Goal: Check status: Check status

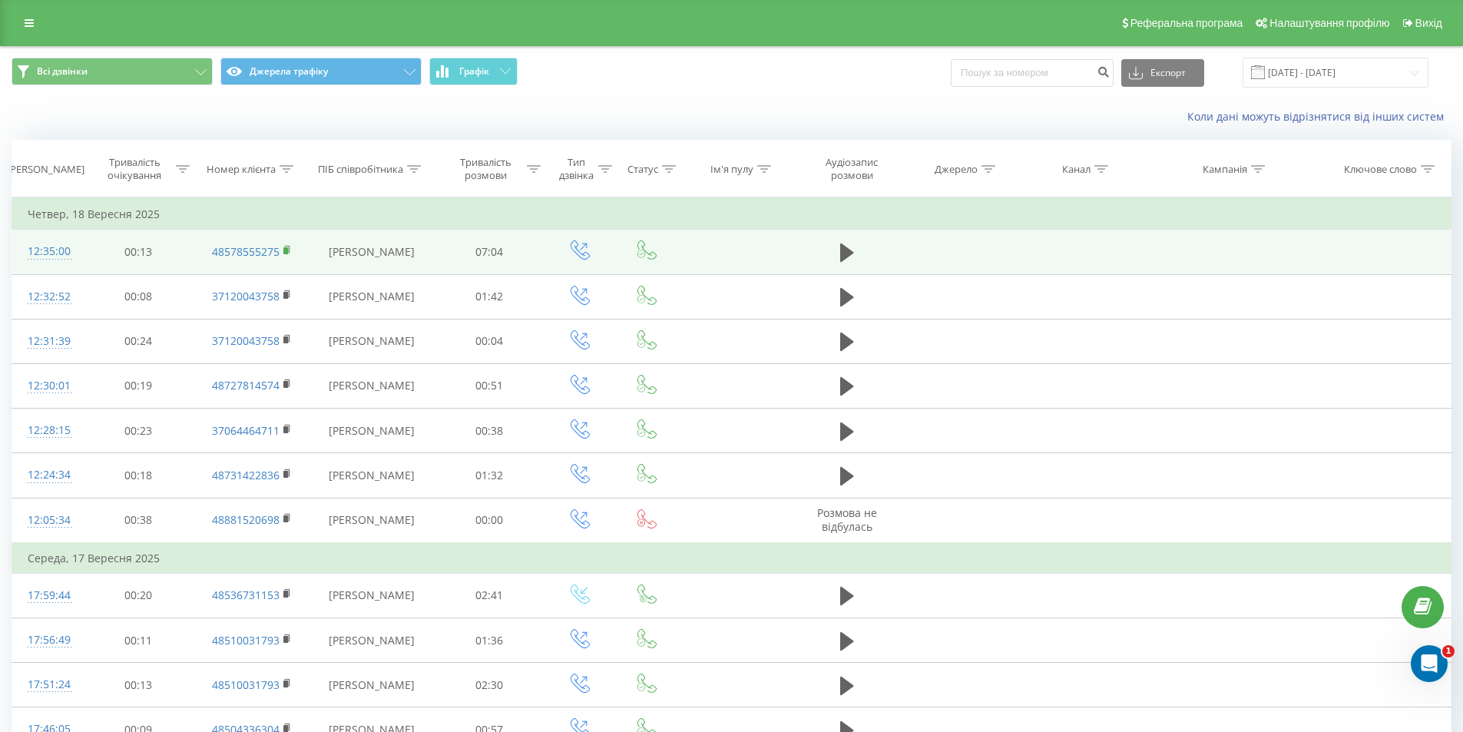
click at [286, 254] on rect at bounding box center [285, 250] width 5 height 7
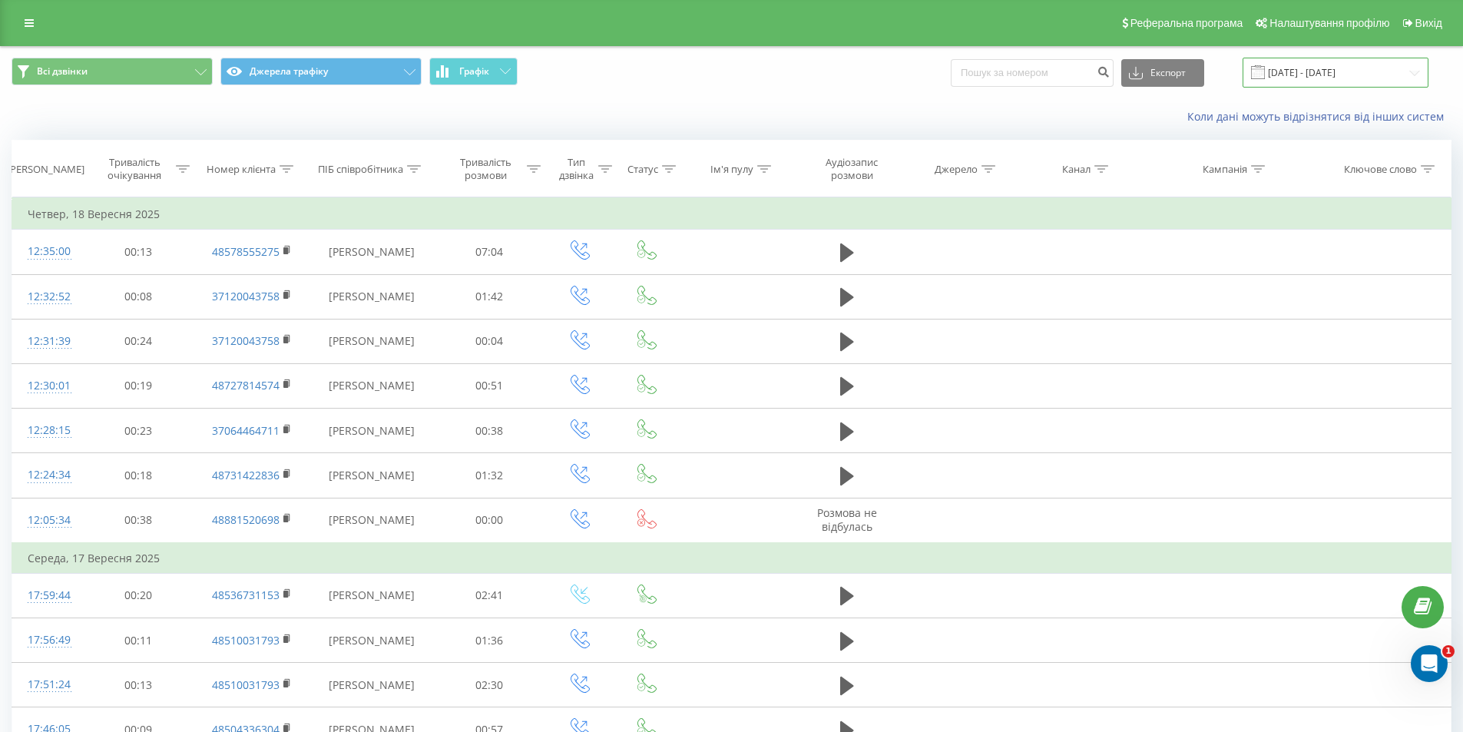
click at [1396, 73] on input "[DATE] - [DATE]" at bounding box center [1336, 73] width 186 height 30
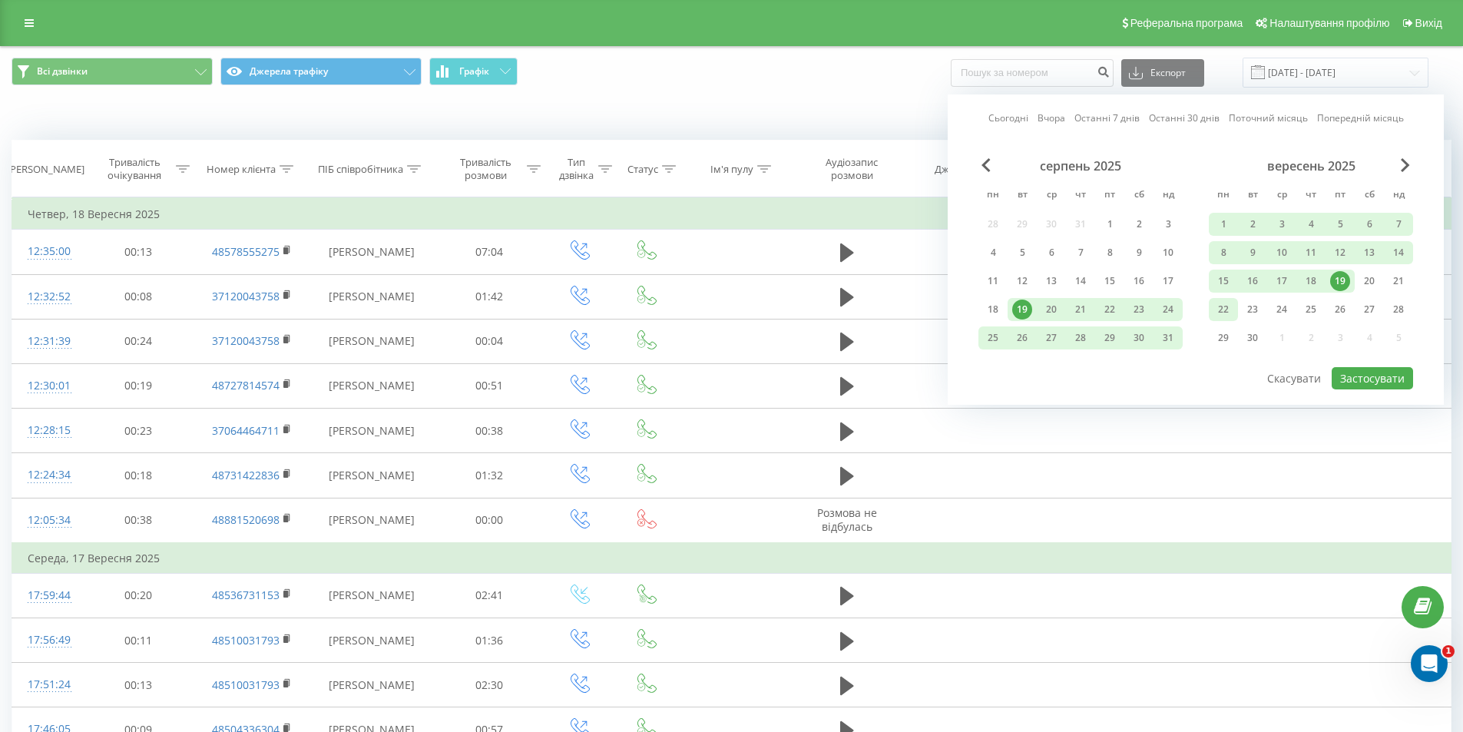
click at [1237, 306] on div "22" at bounding box center [1223, 309] width 29 height 23
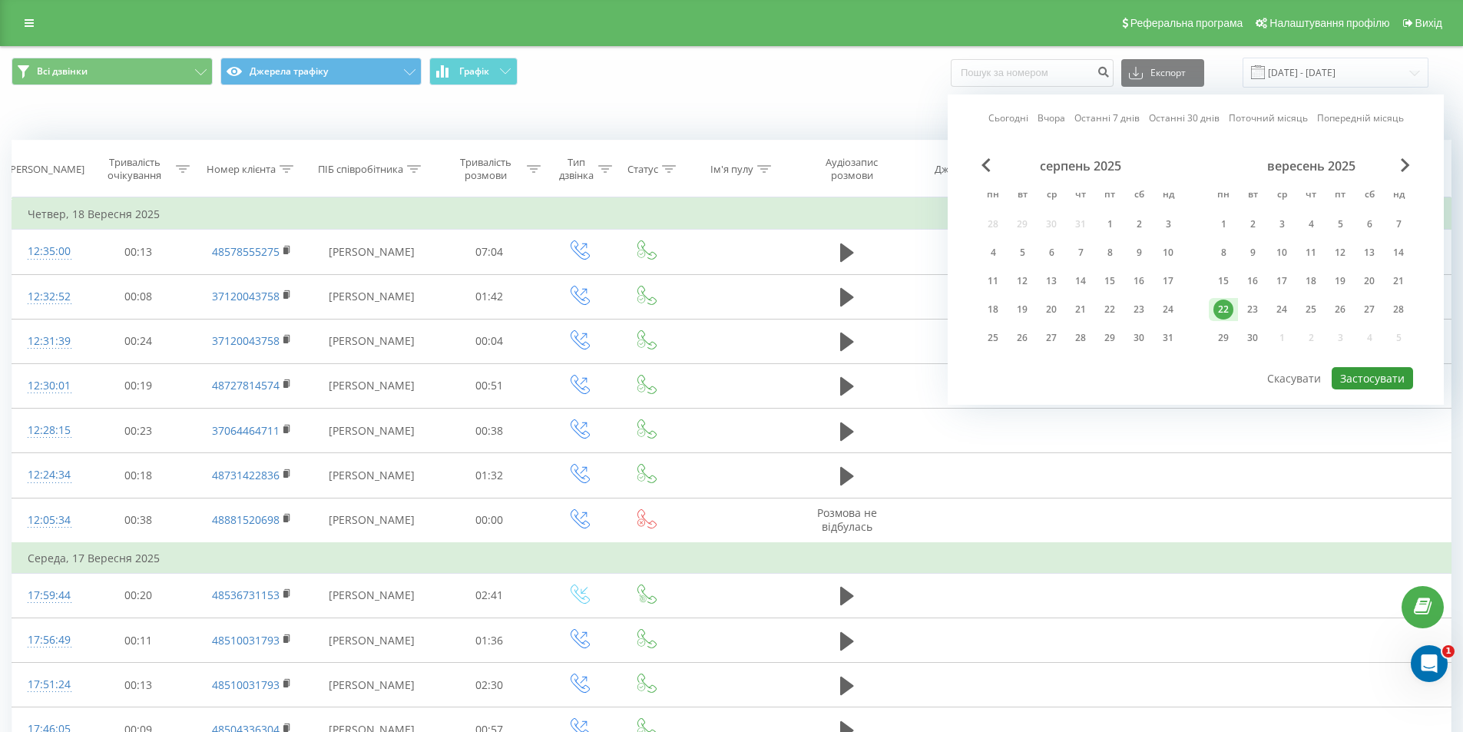
click at [1386, 369] on button "Застосувати" at bounding box center [1372, 378] width 81 height 22
type input "[DATE] - [DATE]"
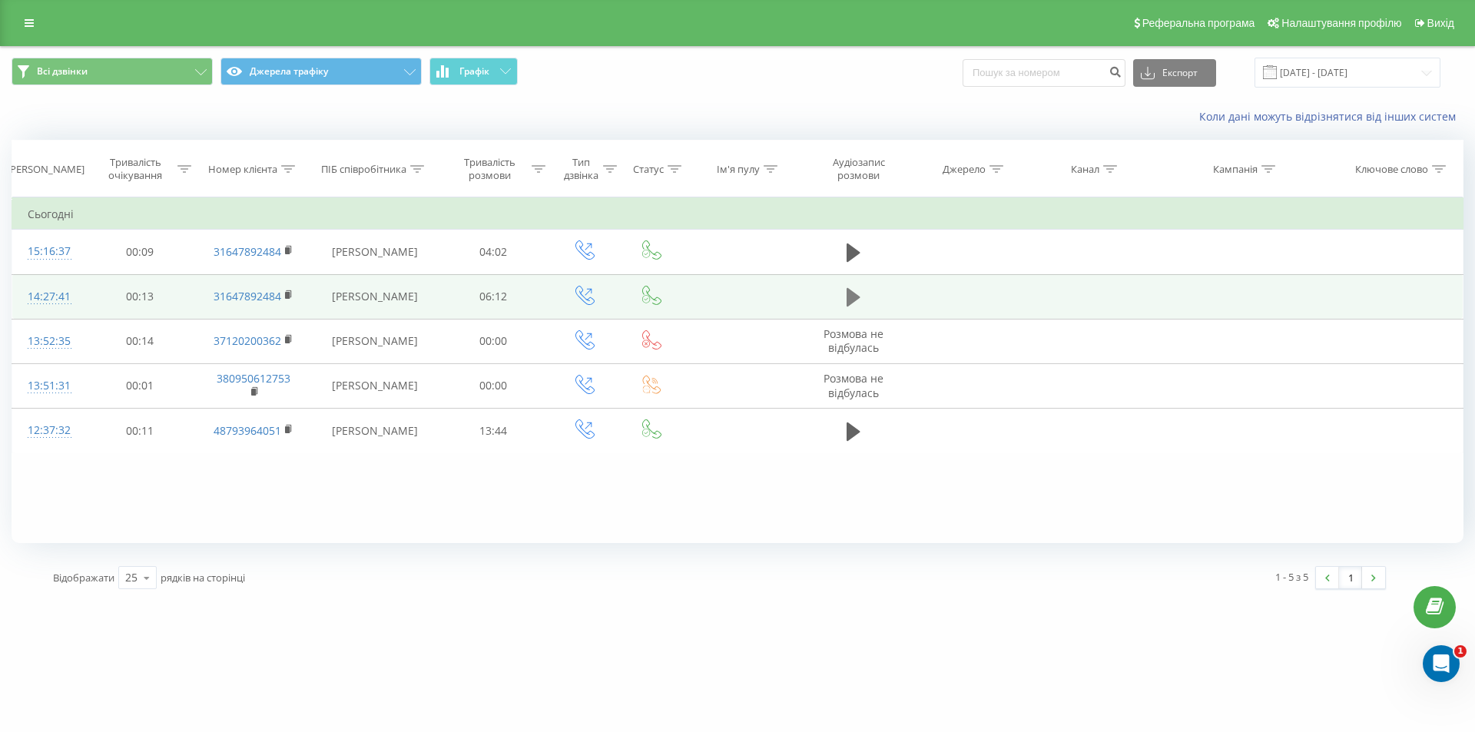
click at [854, 306] on icon at bounding box center [853, 297] width 14 height 18
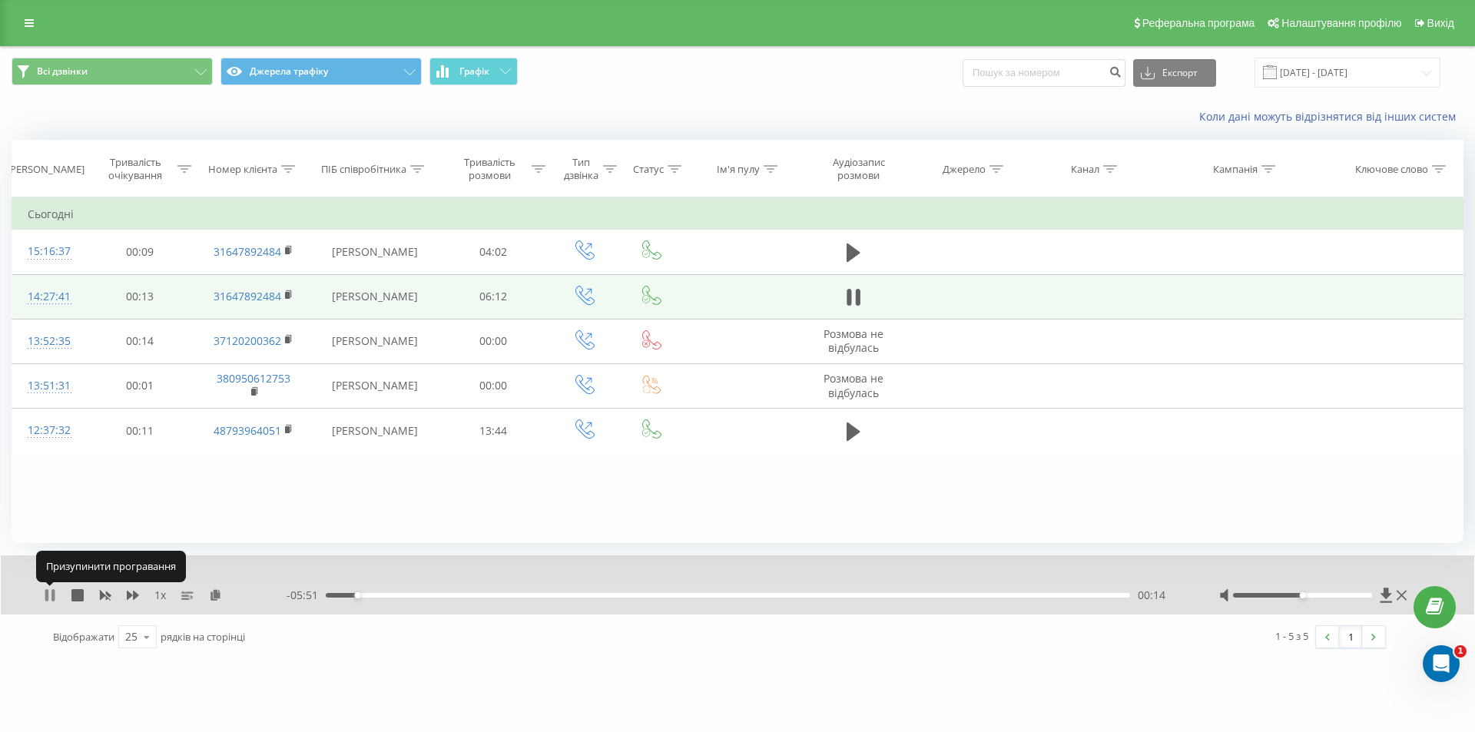
click at [48, 591] on icon at bounding box center [46, 595] width 3 height 12
click at [48, 591] on icon at bounding box center [49, 595] width 9 height 12
click at [46, 593] on icon at bounding box center [46, 595] width 3 height 12
click at [43, 591] on div "1 x - 05:40 00:25 00:25" at bounding box center [737, 584] width 1473 height 59
click at [44, 594] on icon at bounding box center [50, 595] width 12 height 12
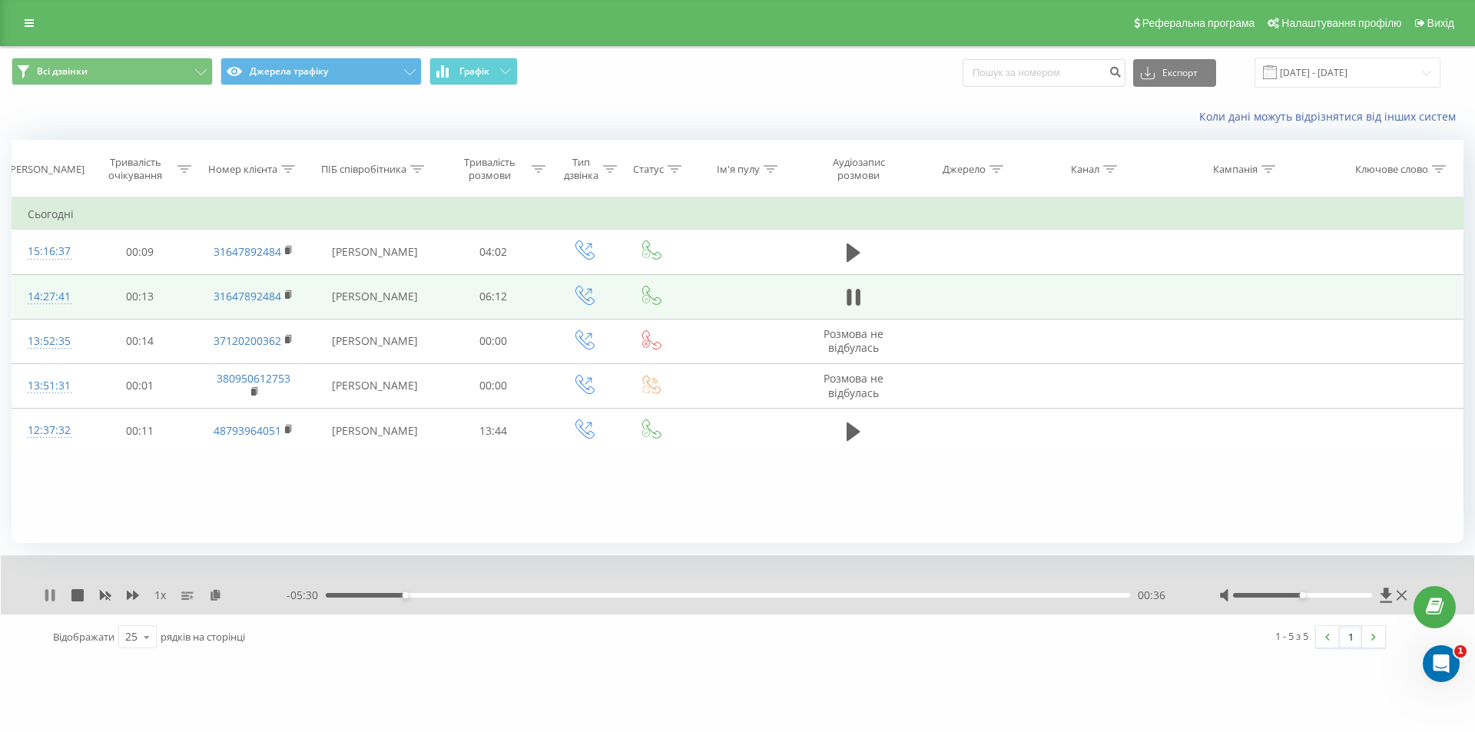
click at [51, 598] on icon at bounding box center [50, 595] width 12 height 12
click at [54, 594] on icon at bounding box center [50, 595] width 12 height 12
click at [49, 592] on icon at bounding box center [50, 595] width 12 height 12
click at [50, 591] on icon at bounding box center [50, 595] width 12 height 12
click at [409, 593] on div "00:42" at bounding box center [728, 595] width 804 height 5
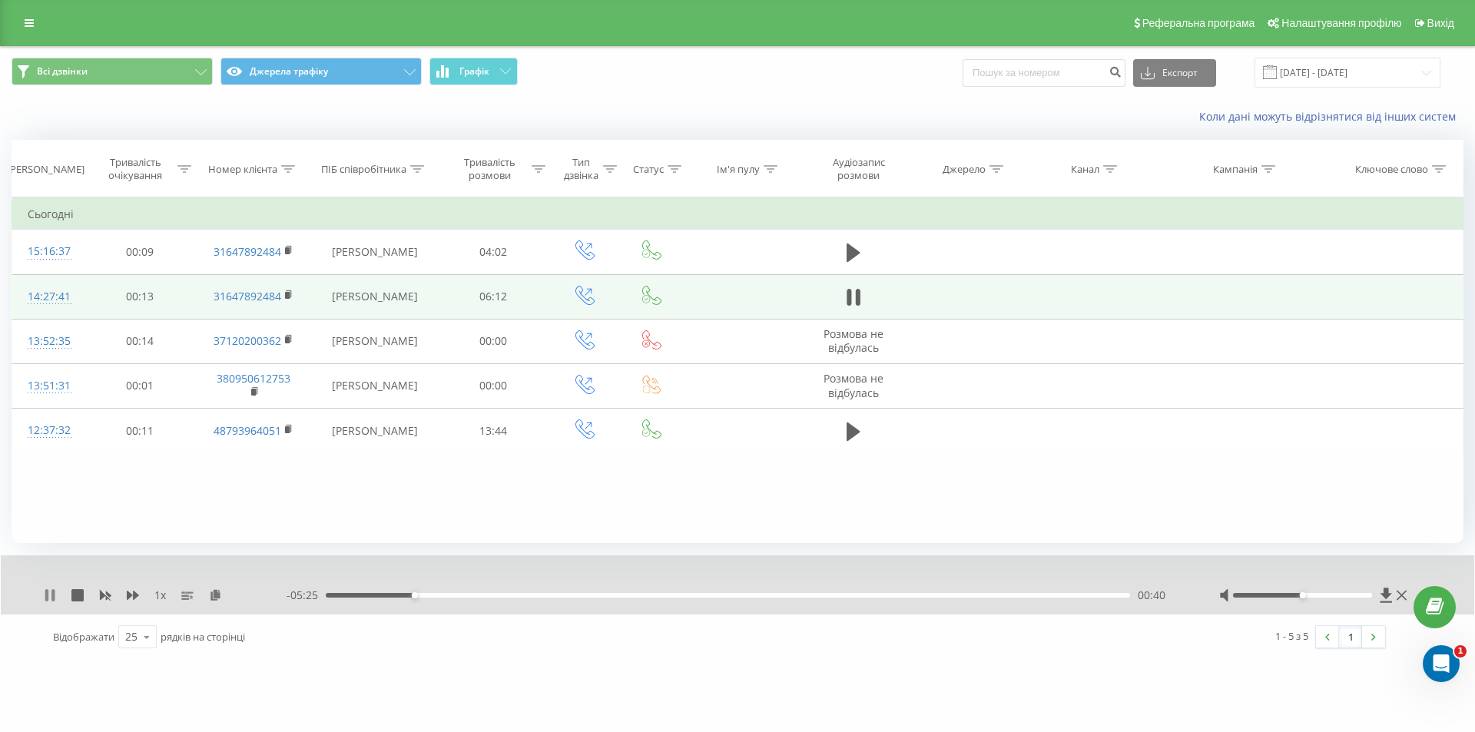
click at [46, 593] on icon at bounding box center [46, 595] width 3 height 12
click at [406, 596] on div "00:40" at bounding box center [728, 595] width 804 height 5
click at [46, 594] on icon at bounding box center [49, 595] width 9 height 12
click at [46, 594] on icon at bounding box center [46, 595] width 3 height 12
click at [46, 598] on icon at bounding box center [49, 595] width 9 height 12
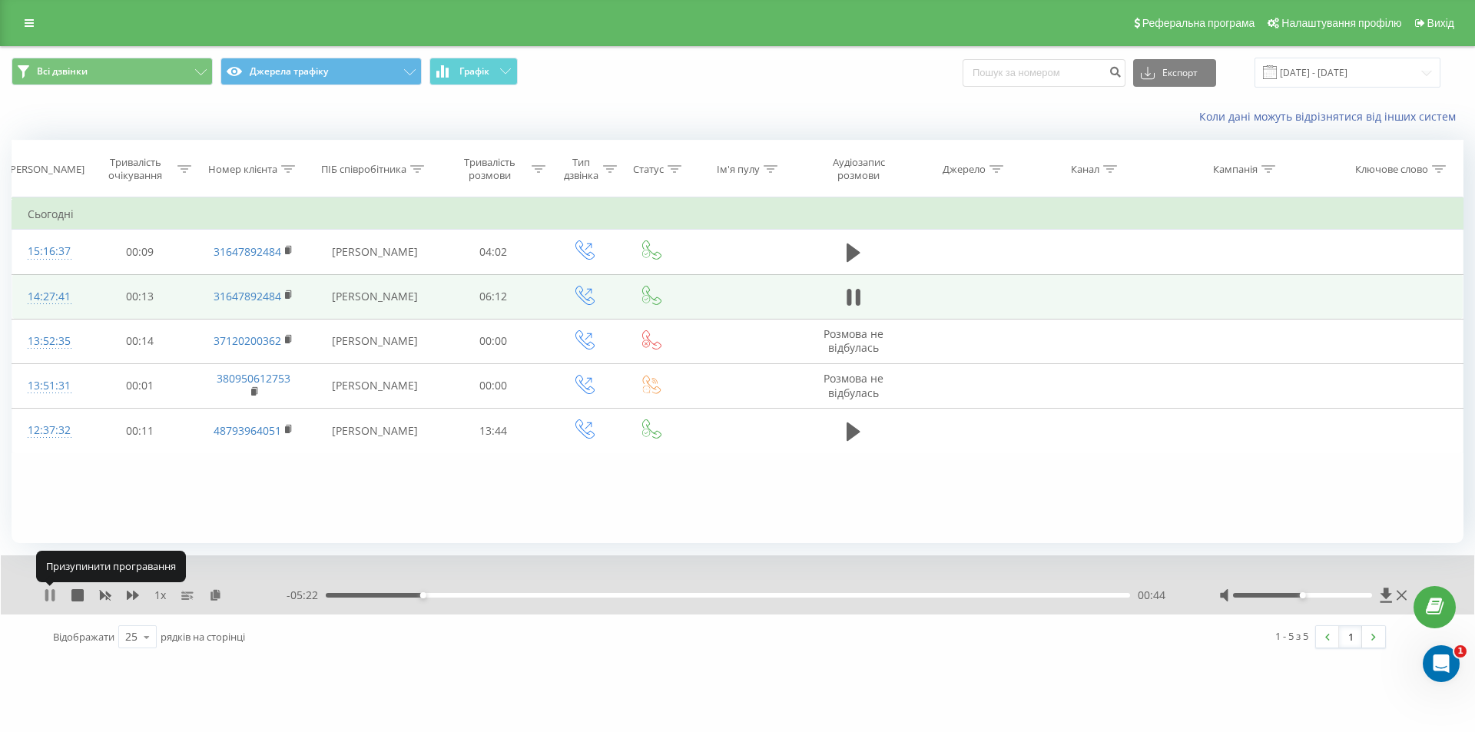
click at [51, 594] on icon at bounding box center [50, 595] width 12 height 12
click at [417, 595] on div "00:41" at bounding box center [728, 595] width 804 height 5
click at [52, 591] on icon at bounding box center [50, 595] width 12 height 12
click at [52, 595] on icon at bounding box center [52, 595] width 3 height 12
click at [417, 594] on div "00:45" at bounding box center [728, 595] width 804 height 5
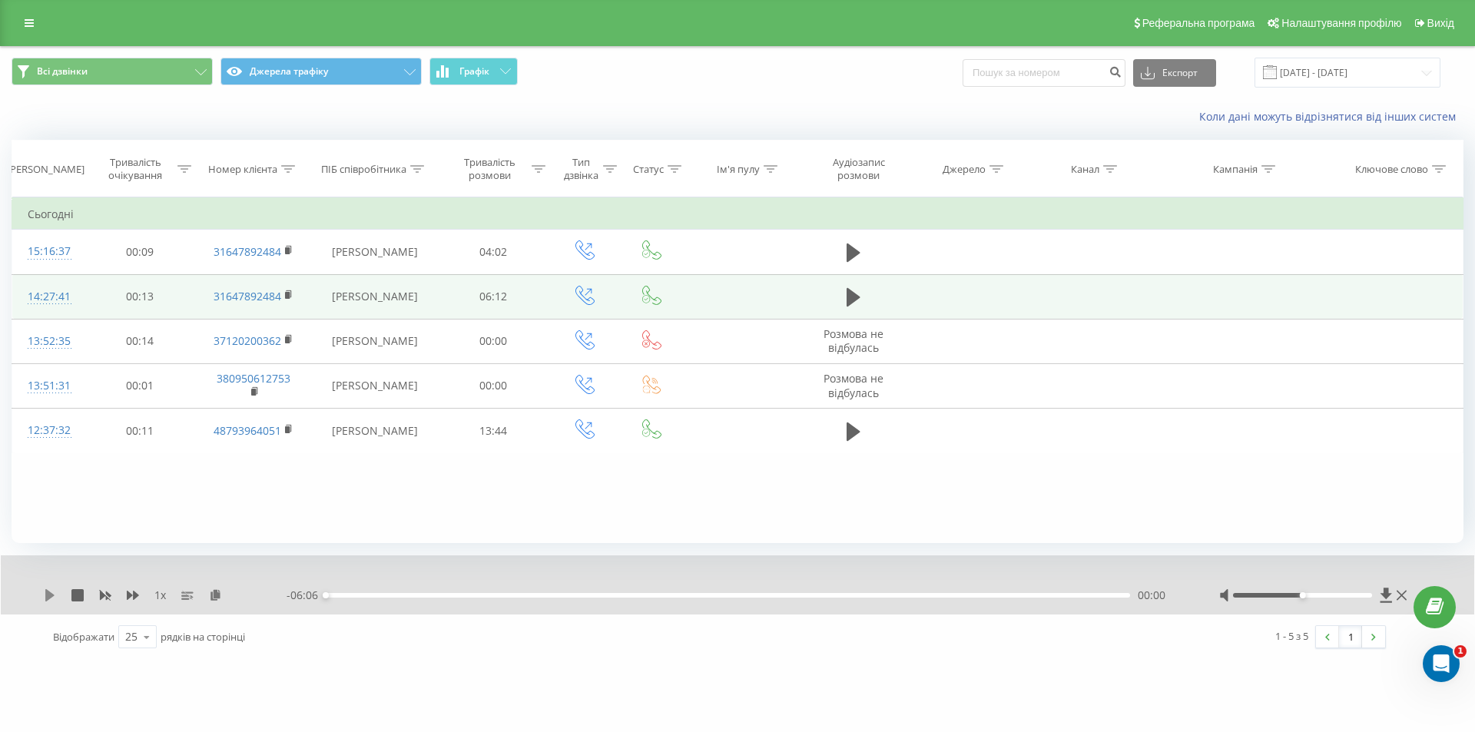
click at [48, 601] on icon at bounding box center [50, 595] width 12 height 12
click at [52, 591] on icon at bounding box center [50, 595] width 12 height 12
click at [52, 591] on icon at bounding box center [52, 595] width 3 height 12
click at [50, 593] on icon at bounding box center [49, 595] width 9 height 12
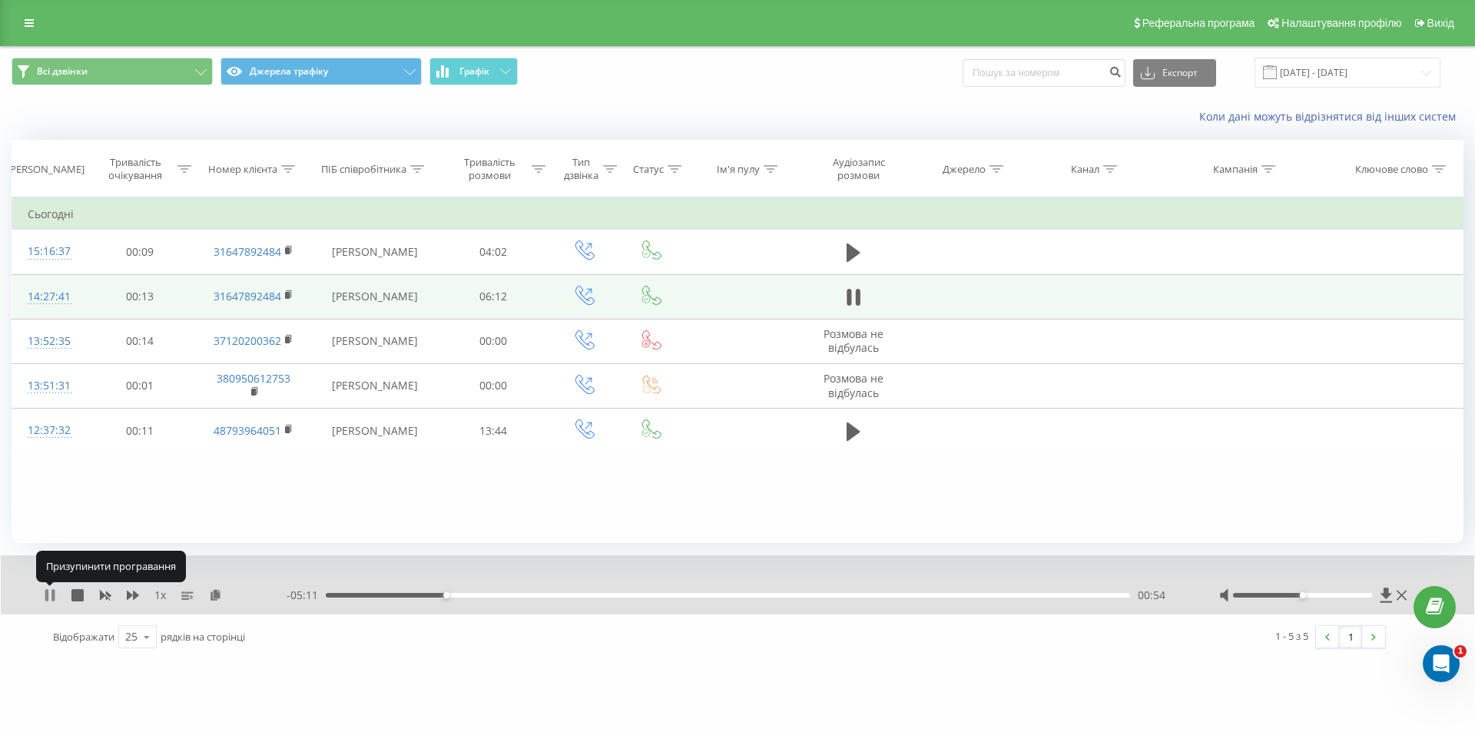
click at [49, 593] on icon at bounding box center [50, 595] width 12 height 12
click at [48, 591] on icon at bounding box center [49, 595] width 9 height 12
click at [50, 592] on icon at bounding box center [50, 595] width 12 height 12
click at [45, 593] on icon at bounding box center [50, 595] width 12 height 12
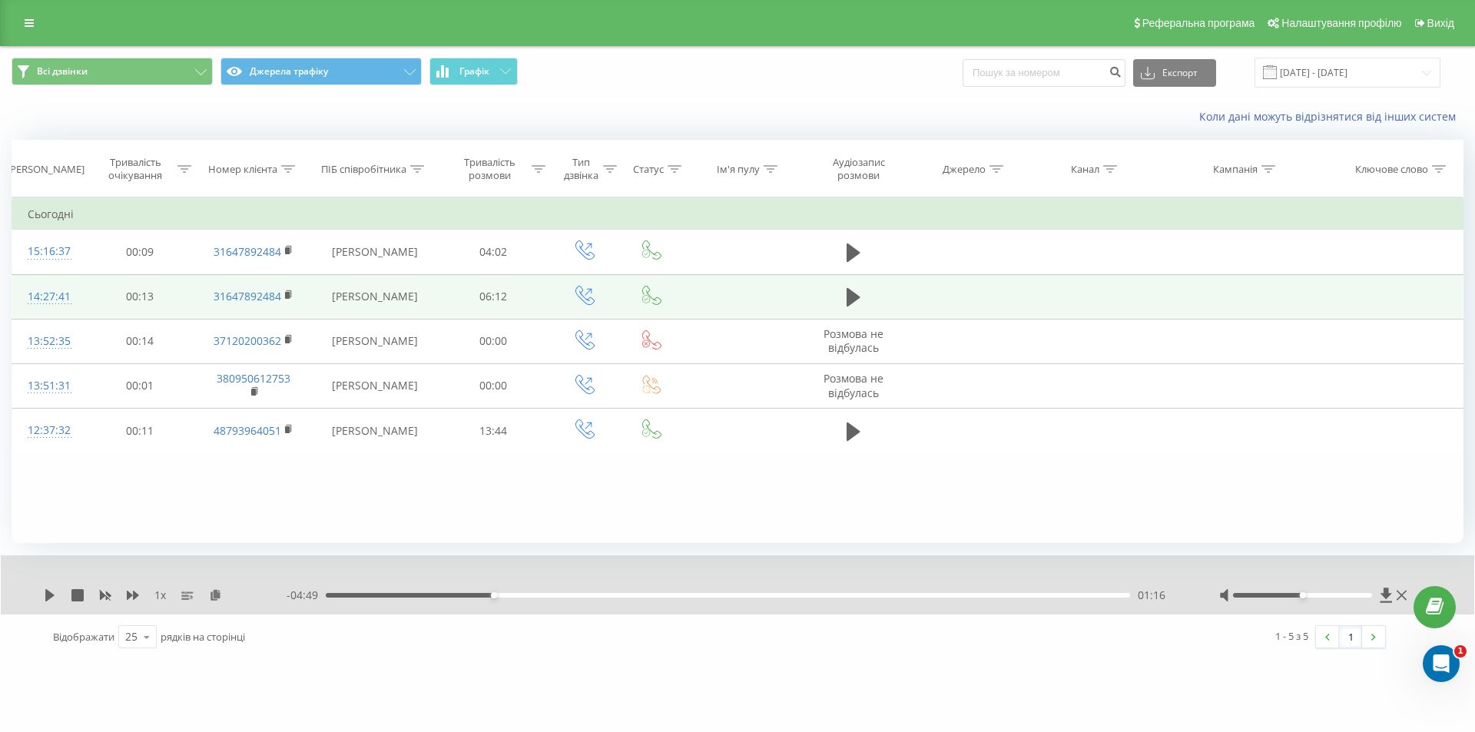
click at [485, 597] on div "01:16" at bounding box center [728, 595] width 804 height 5
click at [45, 598] on icon at bounding box center [50, 595] width 12 height 12
click at [44, 594] on icon at bounding box center [50, 595] width 12 height 12
click at [51, 598] on icon at bounding box center [50, 595] width 12 height 12
